Goal: Task Accomplishment & Management: Use online tool/utility

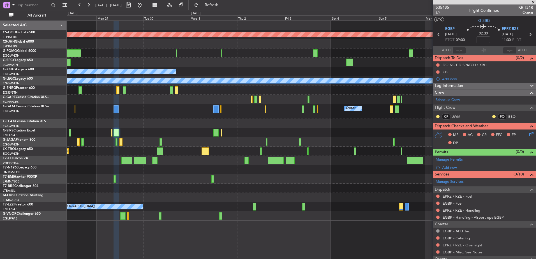
click at [196, 121] on div at bounding box center [301, 123] width 469 height 9
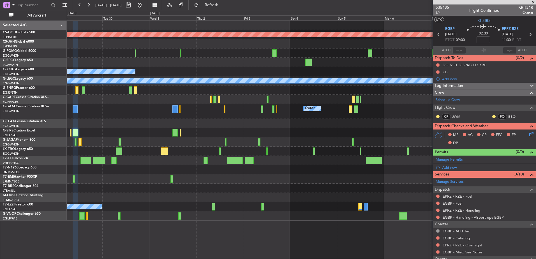
click at [166, 117] on div "Planned Maint London ([GEOGRAPHIC_DATA]) A/C Unavailable [GEOGRAPHIC_DATA] (Ata…" at bounding box center [301, 121] width 469 height 200
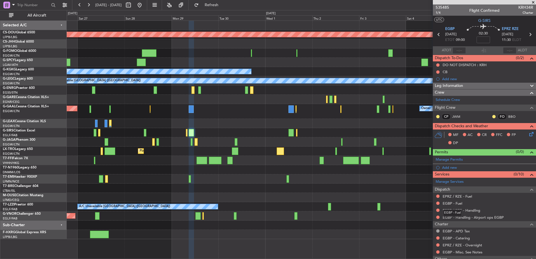
click at [454, 210] on mat-tooltip-component "EGBP - Fuel" at bounding box center [452, 212] width 27 height 15
click at [460, 211] on link "EPRZ / RZE - Handling" at bounding box center [462, 210] width 38 height 5
click at [450, 204] on link "EGBP - Fuel" at bounding box center [453, 203] width 20 height 5
click at [452, 196] on link "EPRZ / RZE - Fuel" at bounding box center [457, 196] width 29 height 5
click at [223, 4] on span "Refresh" at bounding box center [212, 5] width 24 height 4
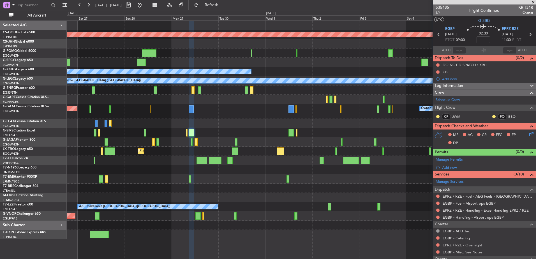
click at [184, 133] on div at bounding box center [301, 132] width 469 height 9
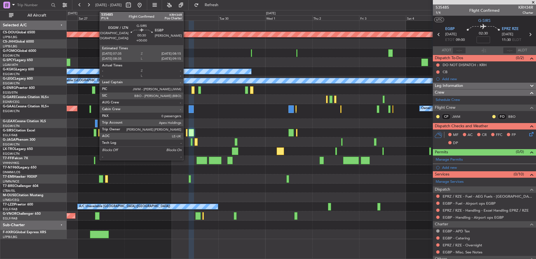
click at [186, 132] on div at bounding box center [186, 133] width 1 height 8
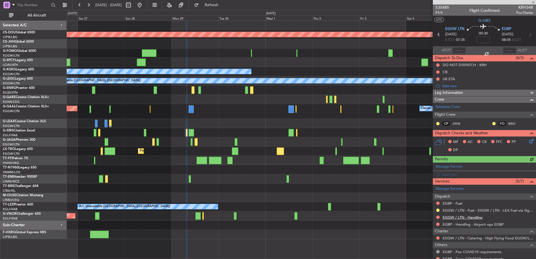
click at [453, 216] on link "EGGW / LTN - Handling" at bounding box center [463, 217] width 40 height 5
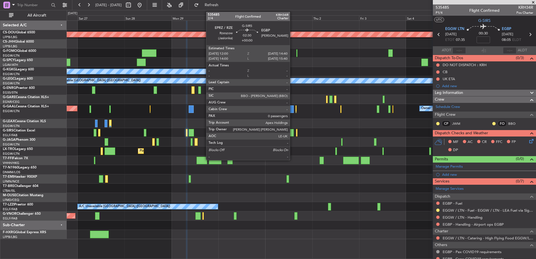
click at [292, 132] on div at bounding box center [290, 133] width 5 height 8
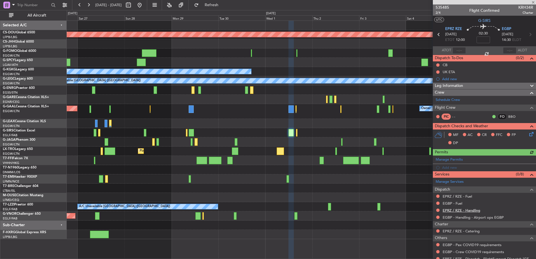
click at [452, 211] on link "EPRZ / RZE - Handling" at bounding box center [462, 210] width 38 height 5
click at [446, 196] on link "EPRZ / RZE - Fuel" at bounding box center [457, 196] width 29 height 5
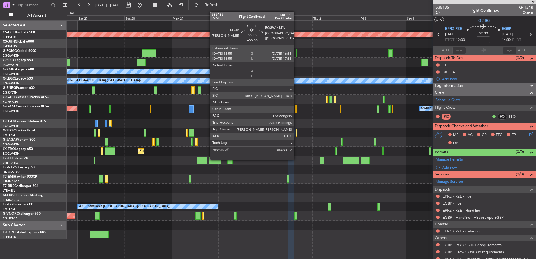
click at [297, 132] on div at bounding box center [296, 133] width 1 height 8
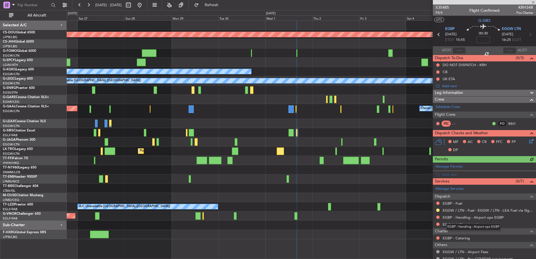
click at [458, 225] on mat-tooltip-component "EGBP - Handling - Airport ops EGBP" at bounding box center [473, 226] width 62 height 15
click at [455, 224] on link "EGGW / LTN - Handling" at bounding box center [463, 224] width 40 height 5
click at [442, 7] on span "535485" at bounding box center [442, 7] width 13 height 6
click at [281, 114] on div "Owner Planned [GEOGRAPHIC_DATA]" at bounding box center [301, 111] width 469 height 15
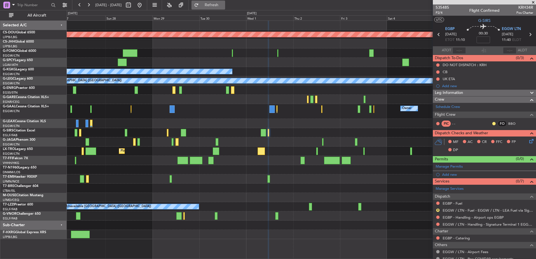
click at [220, 9] on button "Refresh" at bounding box center [208, 5] width 34 height 9
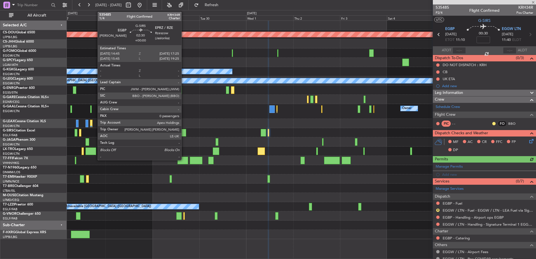
click at [184, 133] on div at bounding box center [183, 133] width 5 height 8
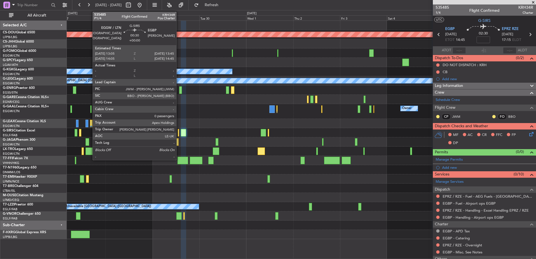
click at [179, 132] on div at bounding box center [178, 133] width 1 height 8
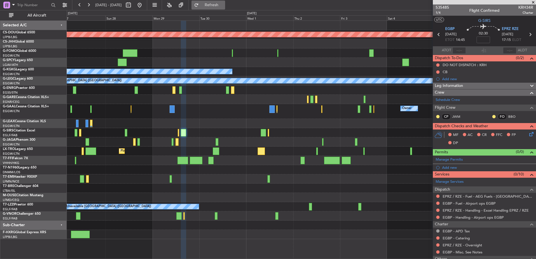
click at [224, 8] on button "Refresh" at bounding box center [208, 5] width 34 height 9
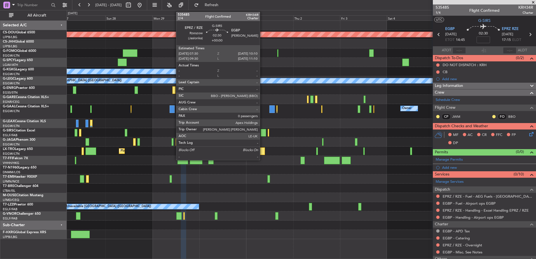
click at [262, 131] on div at bounding box center [263, 133] width 5 height 8
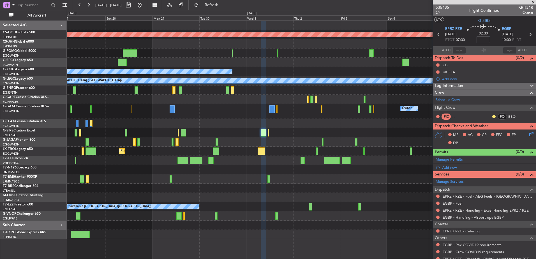
click at [480, 38] on input at bounding box center [482, 39] width 13 height 7
click at [469, 49] on section "ATOT ALDT" at bounding box center [484, 50] width 103 height 8
click at [482, 39] on input at bounding box center [482, 39] width 13 height 7
click at [490, 48] on section "ATOT ALDT" at bounding box center [484, 50] width 103 height 8
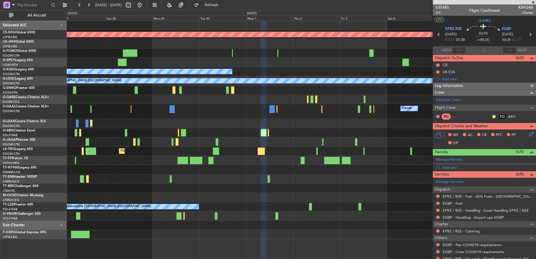
click at [482, 42] on input "+00:25" at bounding box center [482, 39] width 13 height 7
click at [483, 42] on input "+00:25" at bounding box center [482, 39] width 13 height 7
click at [491, 43] on div "02:55 +25:25" at bounding box center [483, 34] width 37 height 21
click at [487, 45] on section "EPRZ RZE [DATE] ETOT 07:30 02:55 +25:25 EGBP [DATE] 10:25 ELDT" at bounding box center [484, 35] width 103 height 22
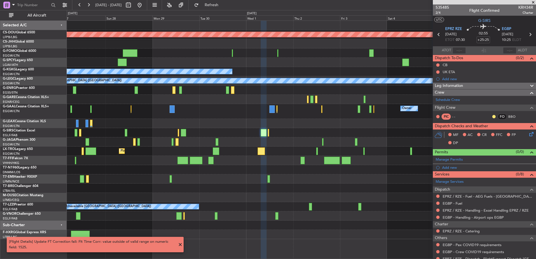
click at [487, 45] on section "EPRZ RZE [DATE] ETOT 07:30 02:55 +25:25 EGBP [DATE] 10:25 ELDT" at bounding box center [484, 35] width 103 height 22
click at [482, 39] on mat-tooltip-component "Flight Time" at bounding box center [482, 43] width 26 height 15
click at [222, 4] on span "Refresh" at bounding box center [212, 5] width 24 height 4
click at [481, 39] on input "+25:25" at bounding box center [482, 39] width 13 height 7
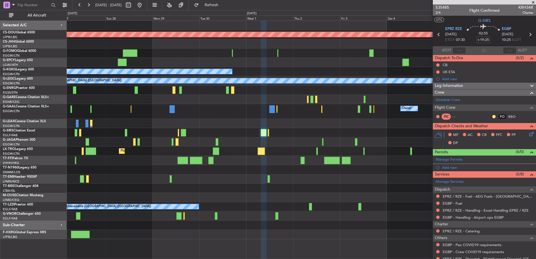
click at [488, 46] on section "EPRZ RZE [DATE] ETOT 07:30 02:55 +19:25 EGBP [DATE] 10:25 ELDT" at bounding box center [484, 35] width 103 height 22
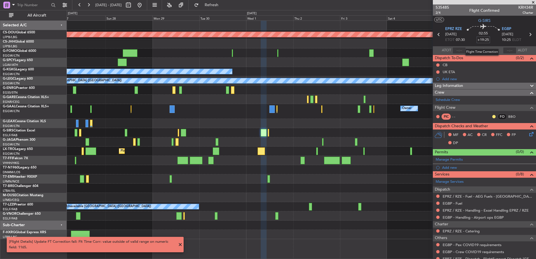
click at [480, 38] on input "+19:25" at bounding box center [482, 39] width 13 height 7
click at [494, 42] on div "02:55 +06:00" at bounding box center [483, 34] width 37 height 21
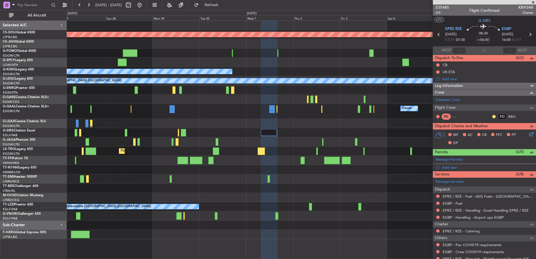
click at [269, 126] on div at bounding box center [301, 123] width 469 height 9
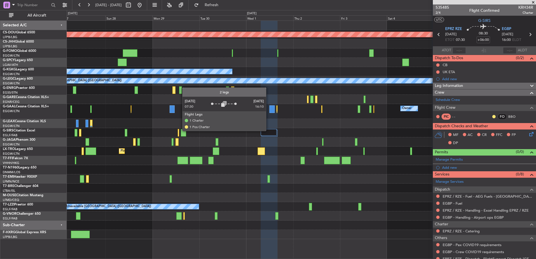
click at [269, 131] on div at bounding box center [269, 132] width 16 height 7
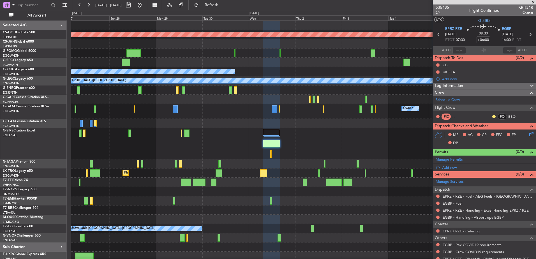
click at [482, 39] on mat-tooltip-component "Flight Time" at bounding box center [482, 43] width 26 height 15
click at [478, 40] on input "+06:00" at bounding box center [482, 39] width 13 height 7
click at [495, 44] on div "08:30 +0:25" at bounding box center [483, 34] width 37 height 21
type input "+00:25"
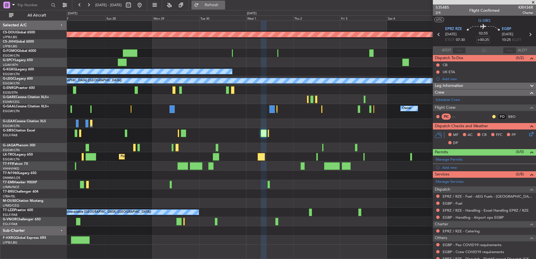
click at [217, 6] on span "Refresh" at bounding box center [212, 5] width 24 height 4
